Goal: Book appointment/travel/reservation

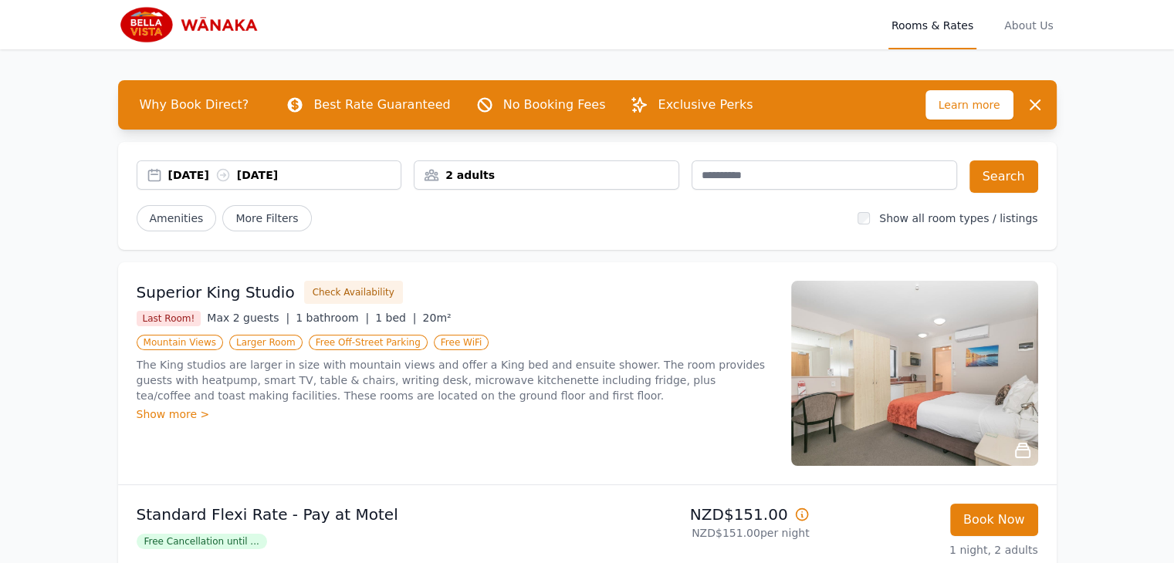
click at [358, 173] on div "[DATE] [DATE]" at bounding box center [284, 174] width 233 height 15
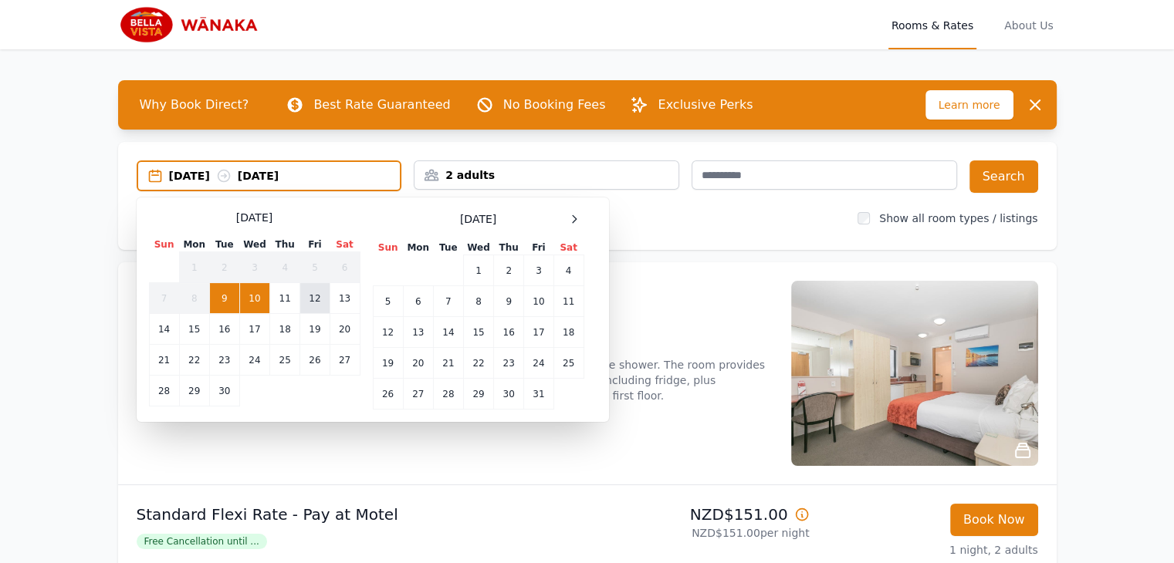
click at [315, 297] on td "12" at bounding box center [314, 298] width 29 height 31
click at [224, 294] on td "9" at bounding box center [224, 298] width 30 height 31
click at [317, 296] on td "12" at bounding box center [314, 298] width 29 height 31
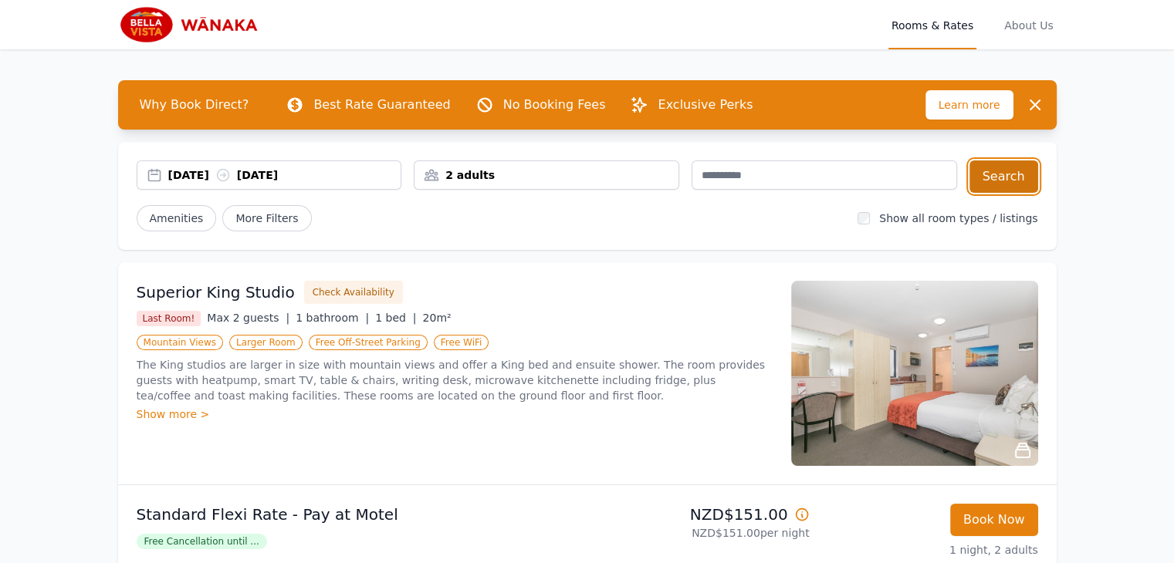
click at [998, 180] on button "Search" at bounding box center [1003, 177] width 69 height 32
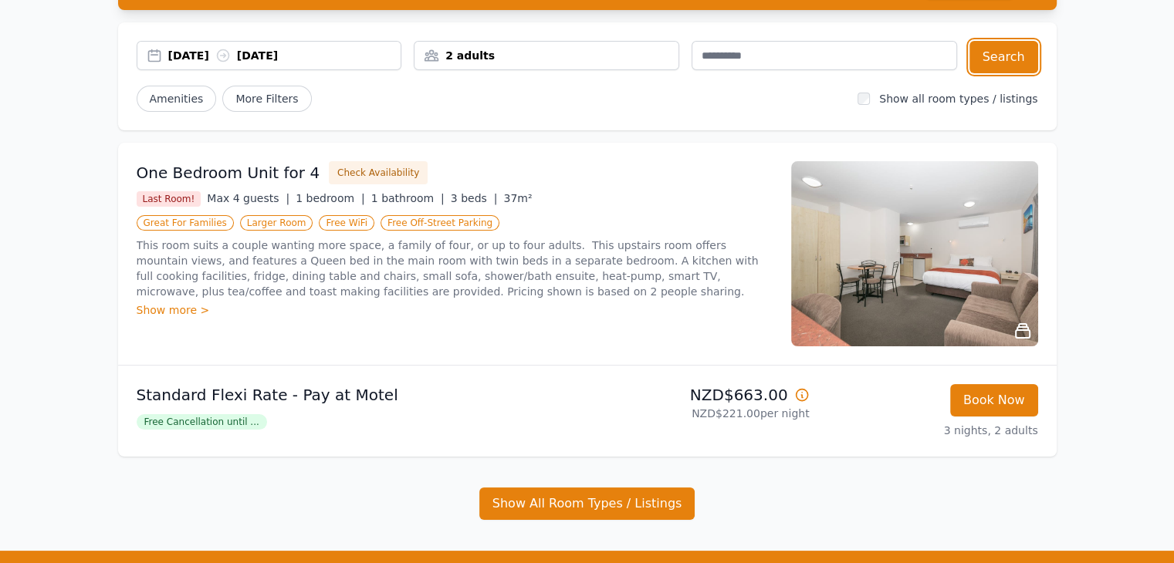
scroll to position [211, 0]
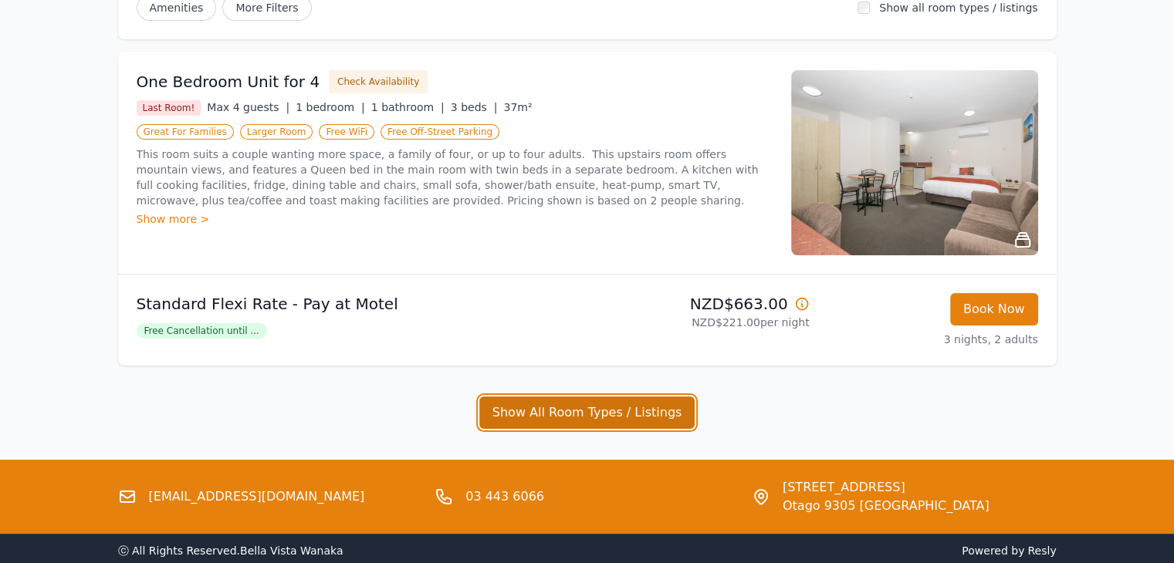
click at [571, 409] on button "Show All Room Types / Listings" at bounding box center [587, 413] width 216 height 32
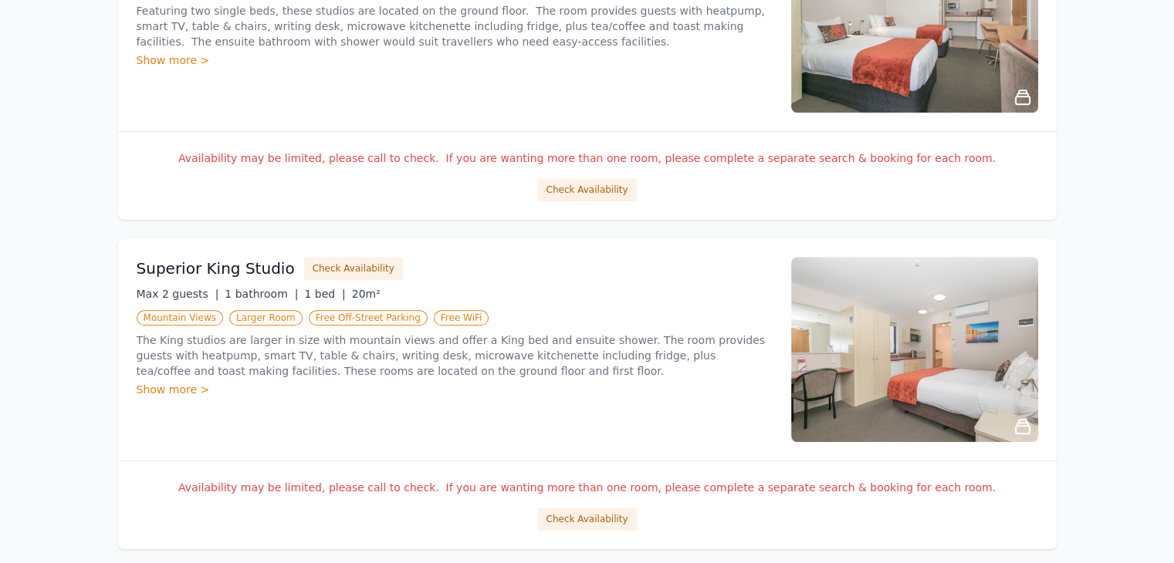
scroll to position [1320, 0]
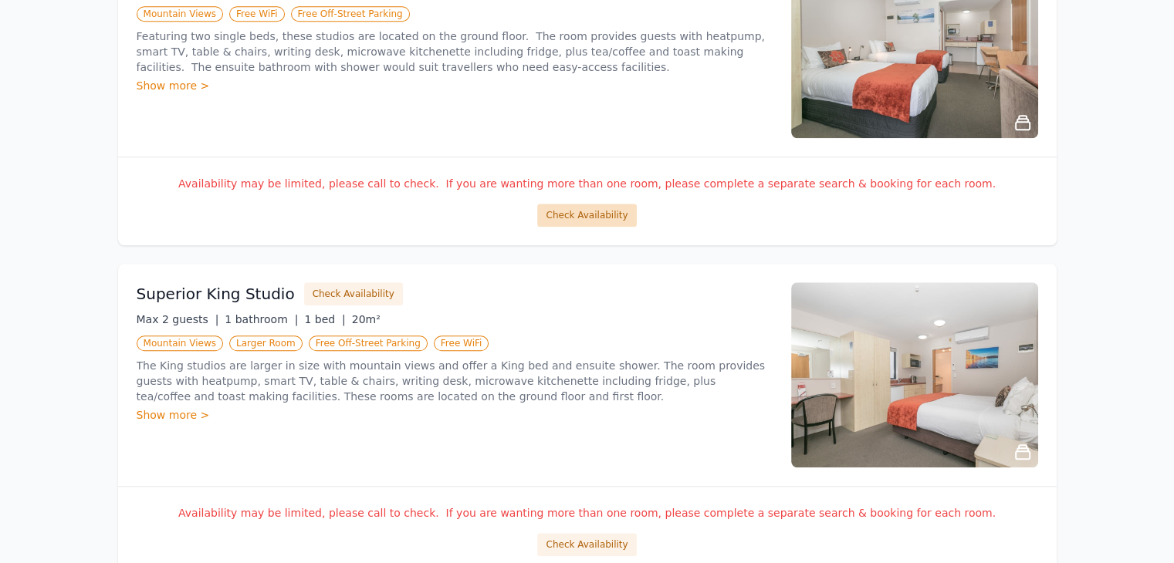
click at [606, 214] on button "Check Availability" at bounding box center [586, 215] width 99 height 23
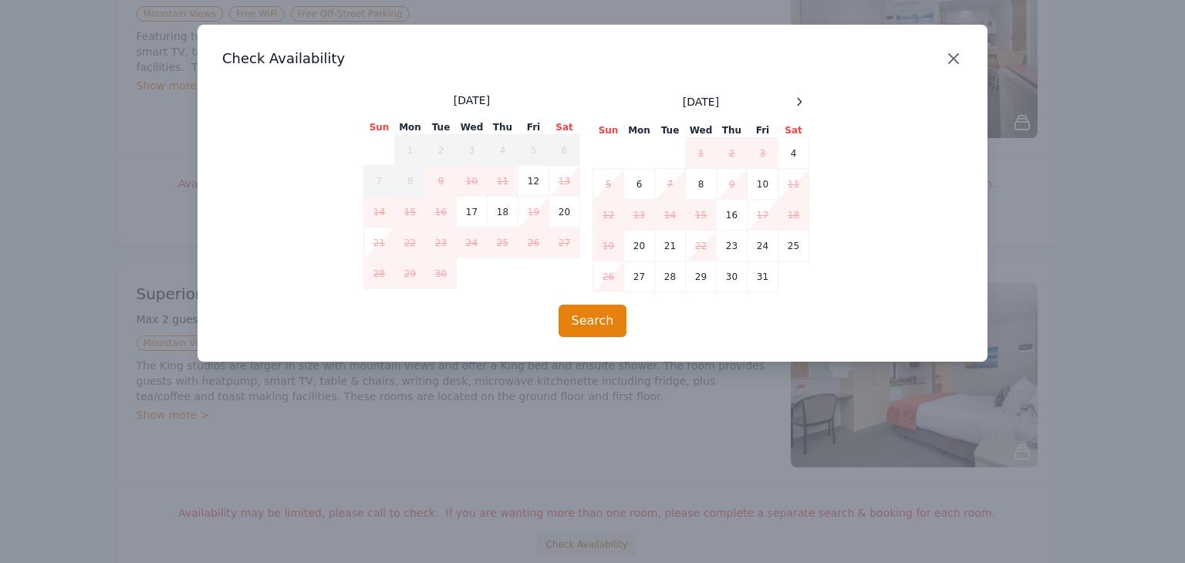
click at [955, 55] on icon "button" at bounding box center [954, 58] width 19 height 19
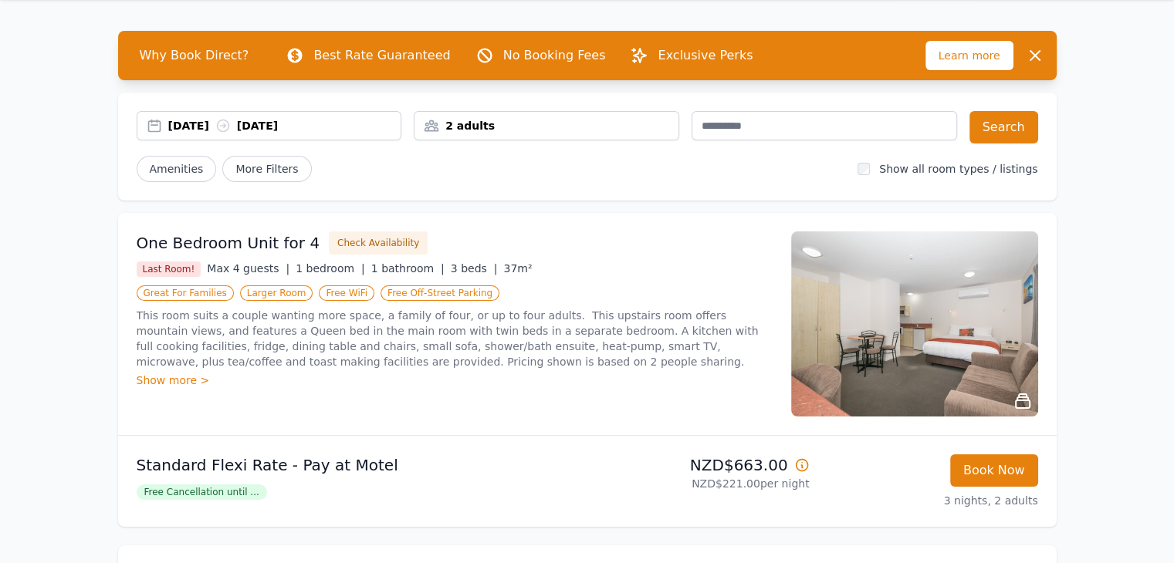
scroll to position [46, 0]
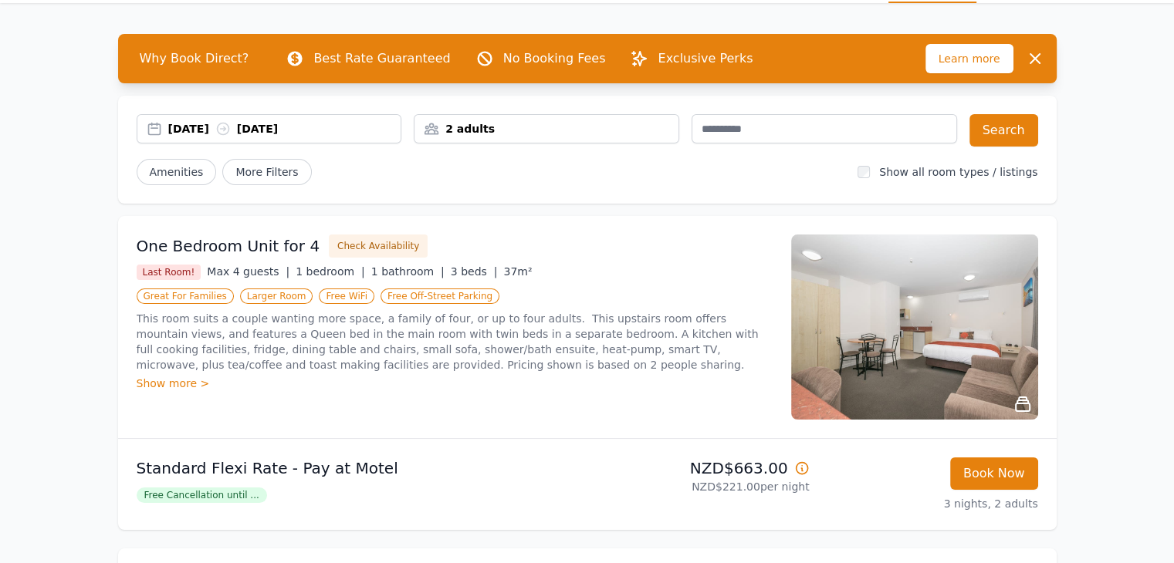
click at [904, 321] on img at bounding box center [914, 327] width 247 height 185
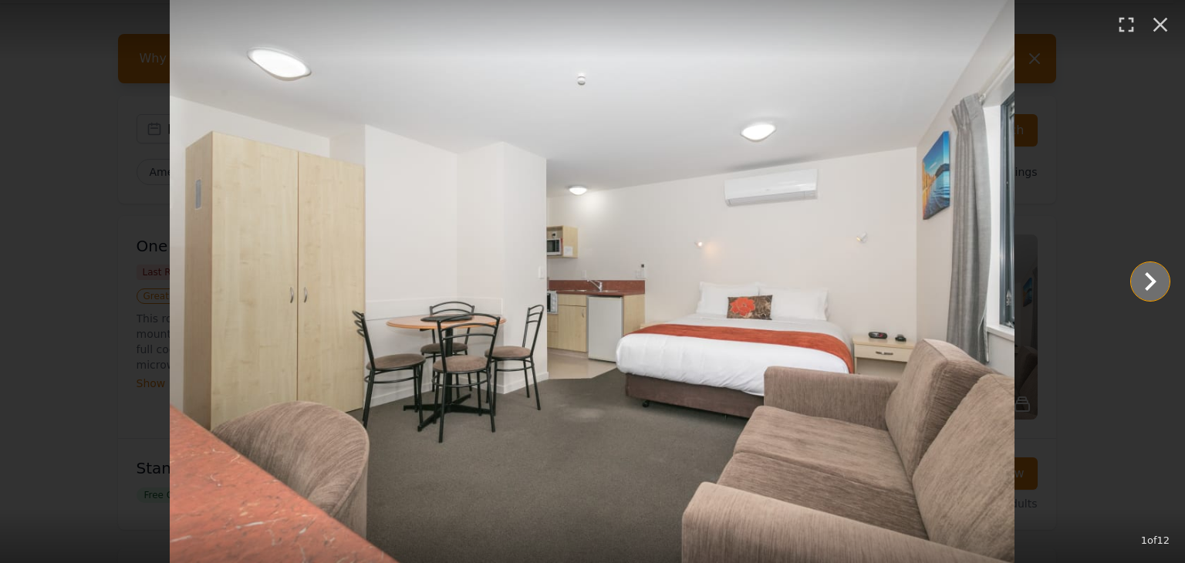
click at [1141, 272] on icon "Show slide 2 of 12" at bounding box center [1150, 281] width 37 height 37
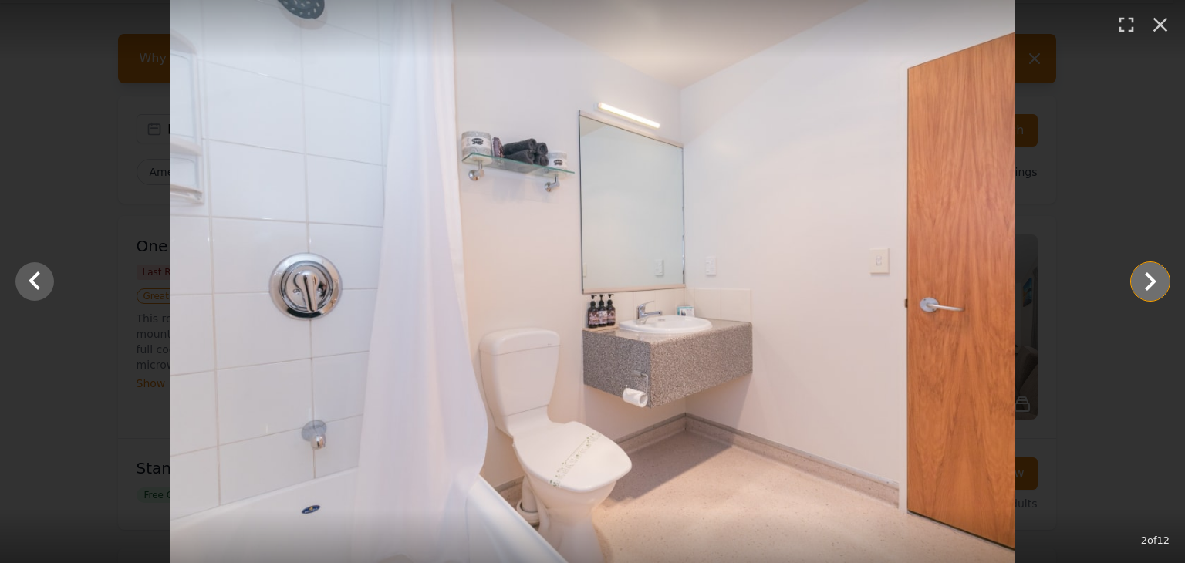
click at [1141, 272] on icon "Show slide 3 of 12" at bounding box center [1150, 281] width 37 height 37
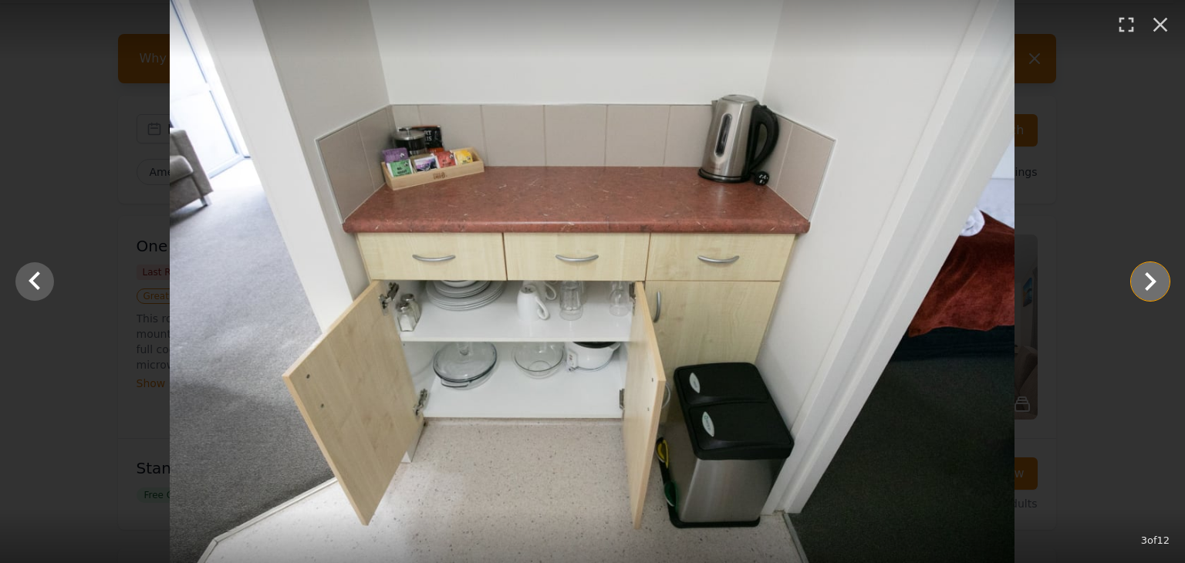
click at [1141, 272] on icon "Show slide 4 of 12" at bounding box center [1150, 281] width 37 height 37
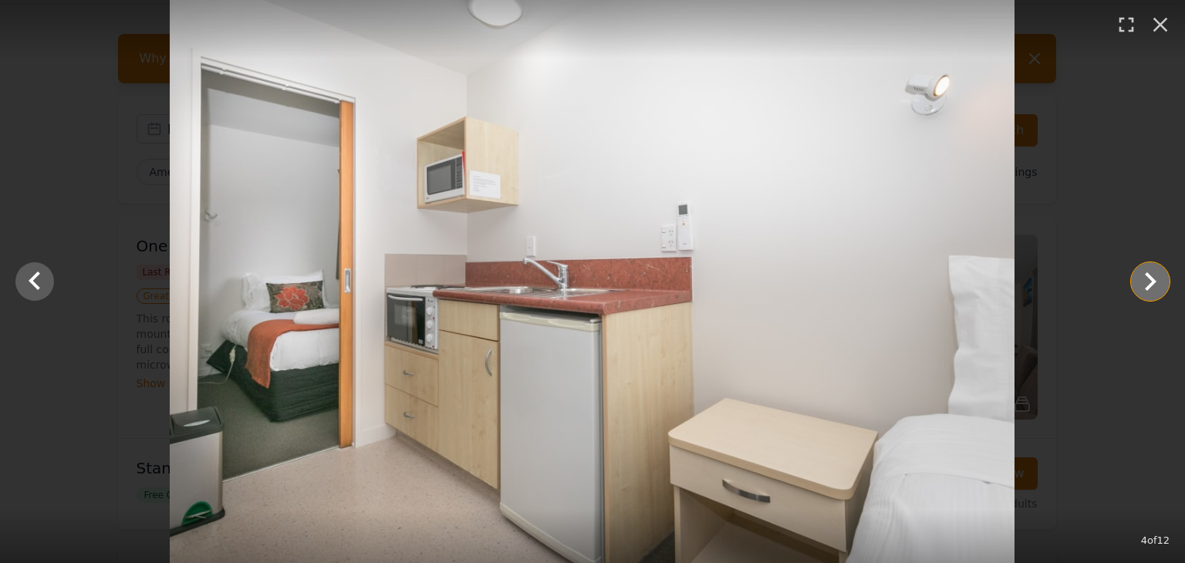
click at [1141, 272] on icon "Show slide 5 of 12" at bounding box center [1150, 281] width 37 height 37
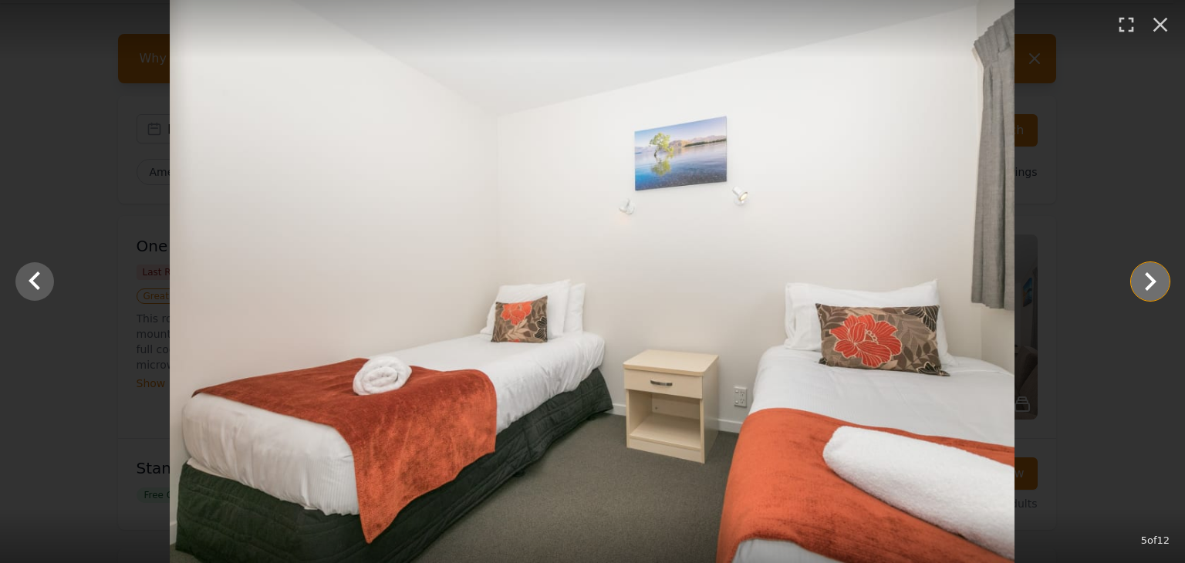
click at [1141, 272] on icon "Show slide 6 of 12" at bounding box center [1150, 281] width 37 height 37
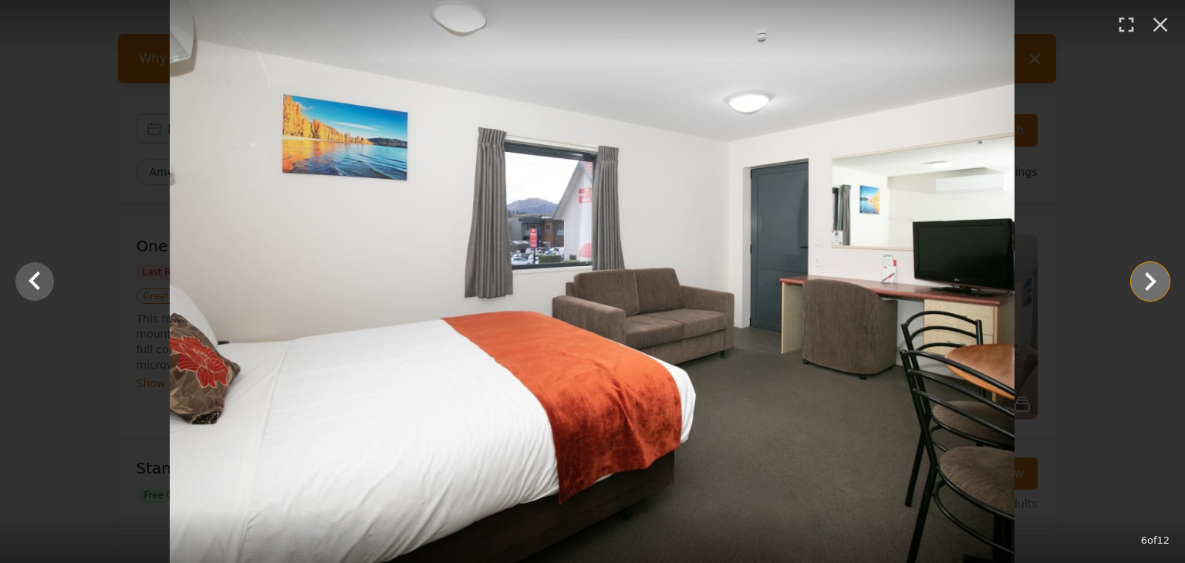
click at [1141, 272] on icon "Show slide 7 of 12" at bounding box center [1150, 281] width 37 height 37
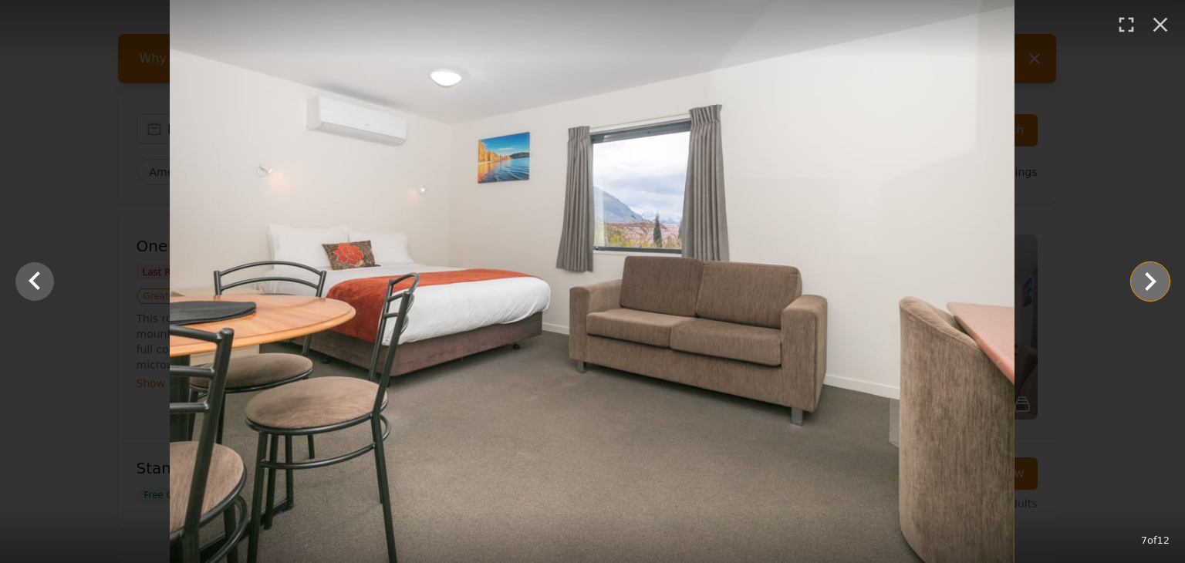
click at [1141, 272] on icon "Show slide 8 of 12" at bounding box center [1150, 281] width 37 height 37
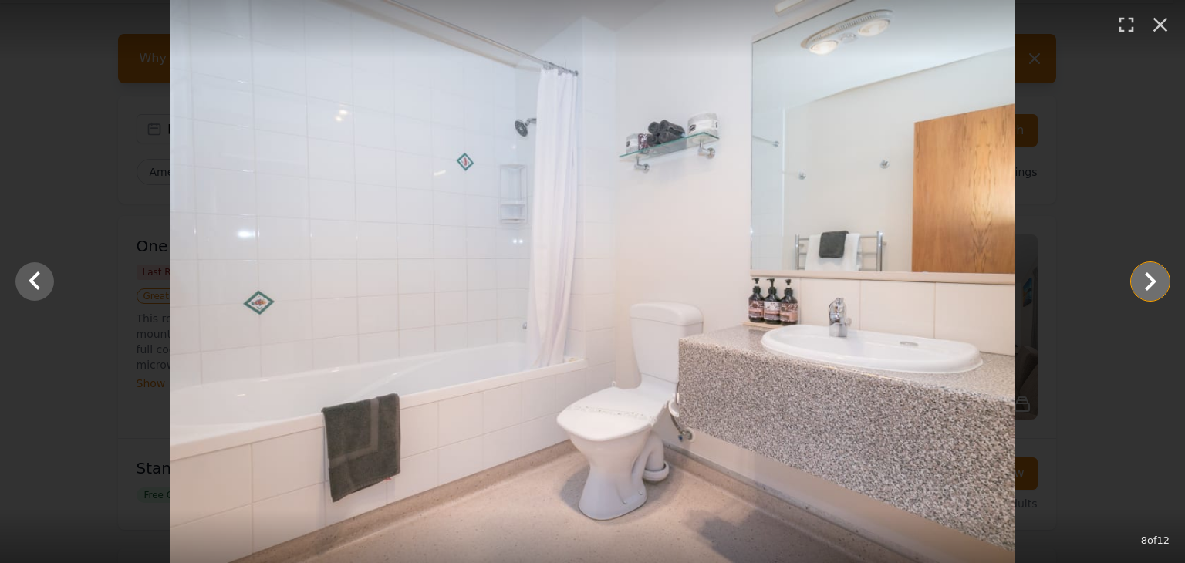
click at [1141, 272] on icon "Show slide 9 of 12" at bounding box center [1150, 281] width 37 height 37
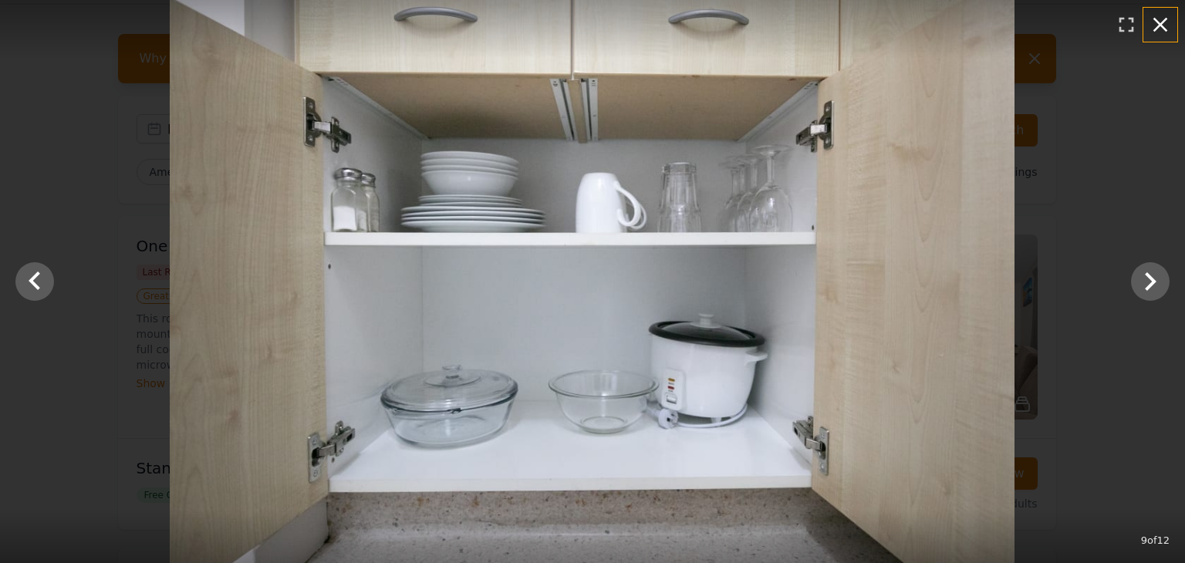
click at [1158, 23] on icon "button" at bounding box center [1160, 24] width 25 height 25
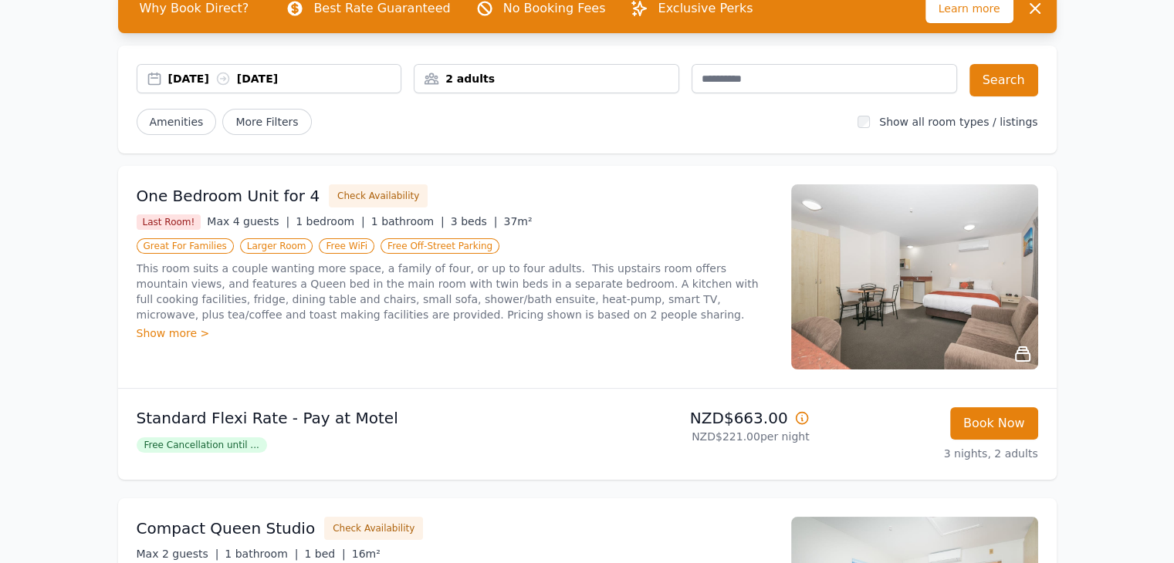
scroll to position [0, 0]
